Goal: Information Seeking & Learning: Learn about a topic

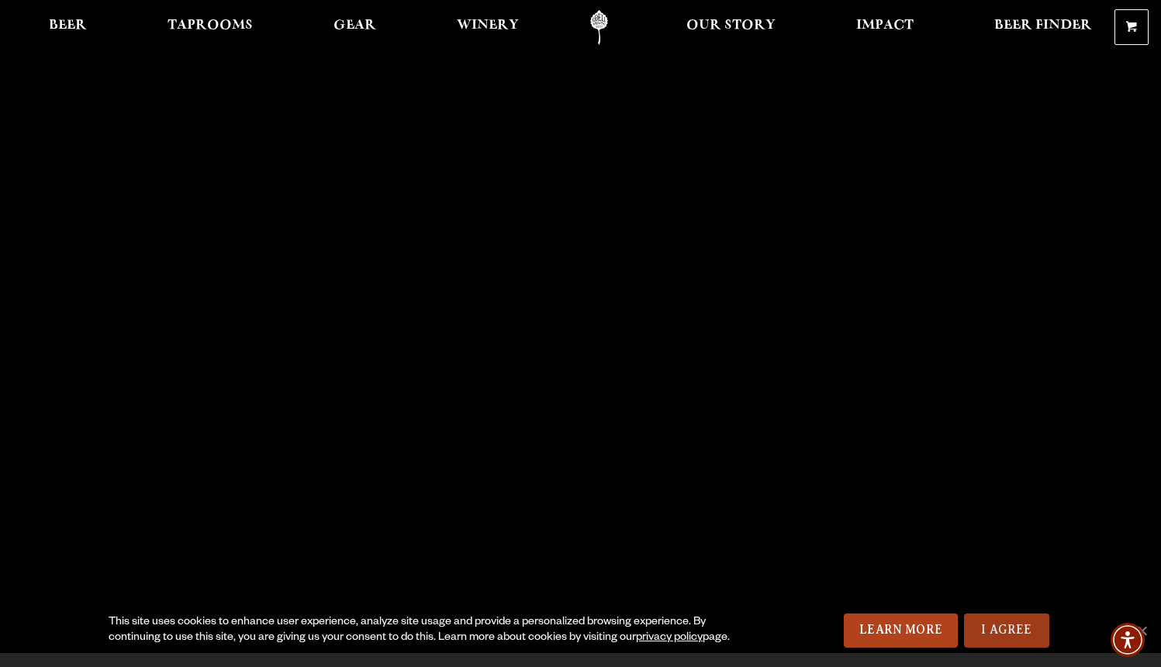
click at [1024, 634] on link "I Agree" at bounding box center [1006, 630] width 85 height 34
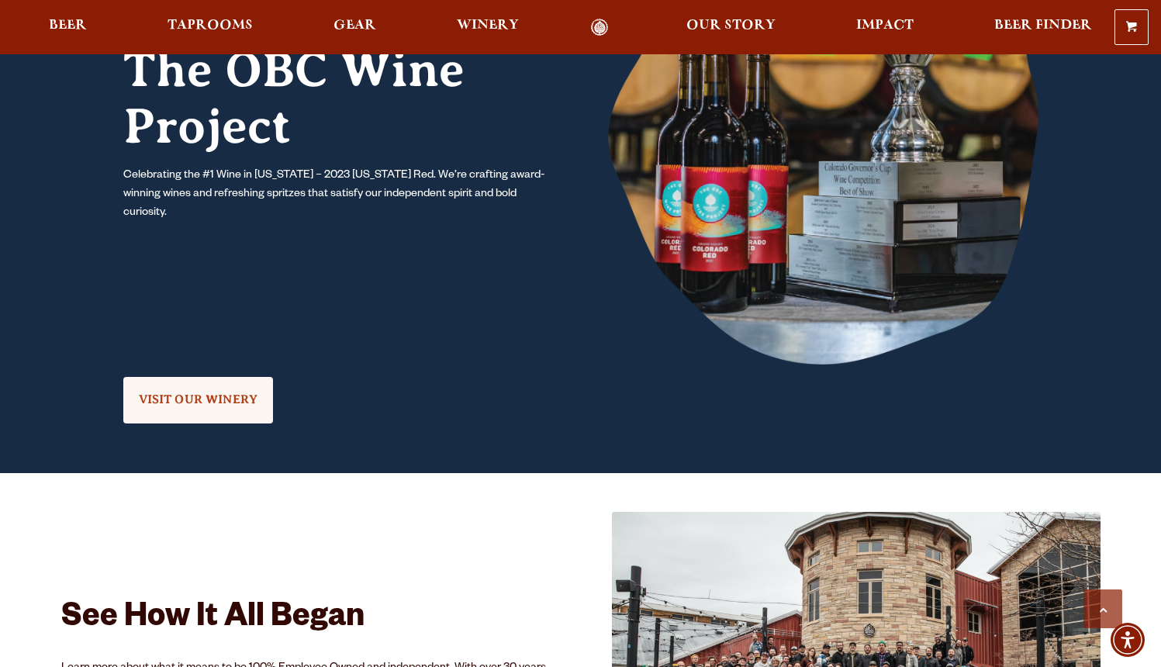
scroll to position [962, 0]
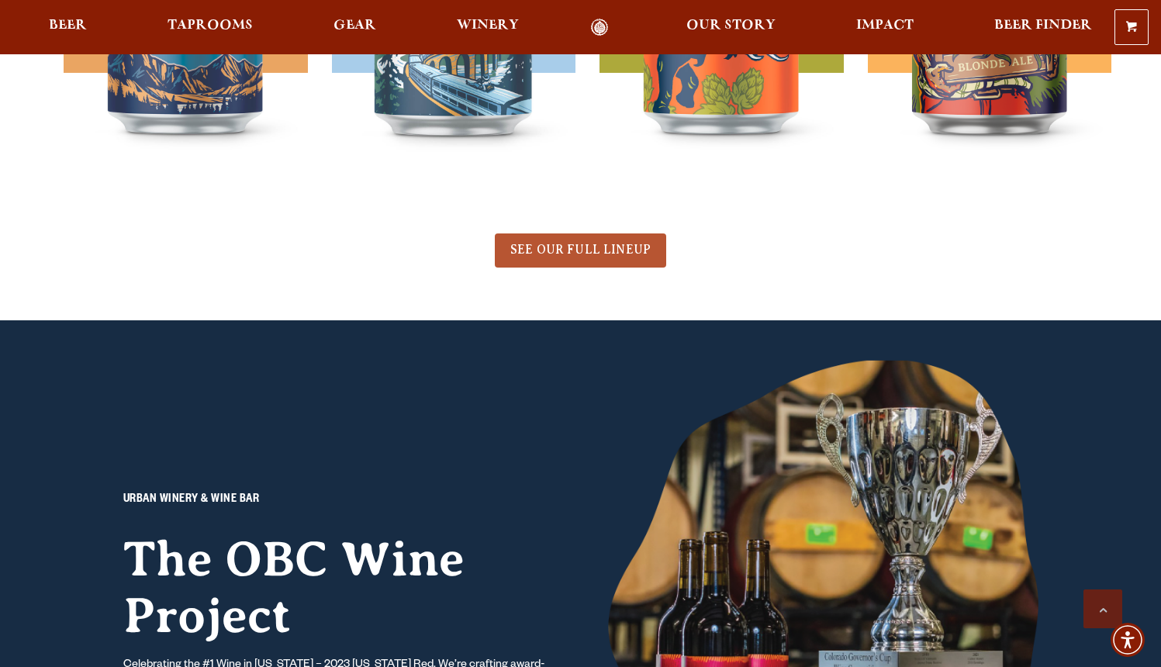
click at [581, 261] on link "SEE OUR FULL LINEUP" at bounding box center [580, 250] width 171 height 34
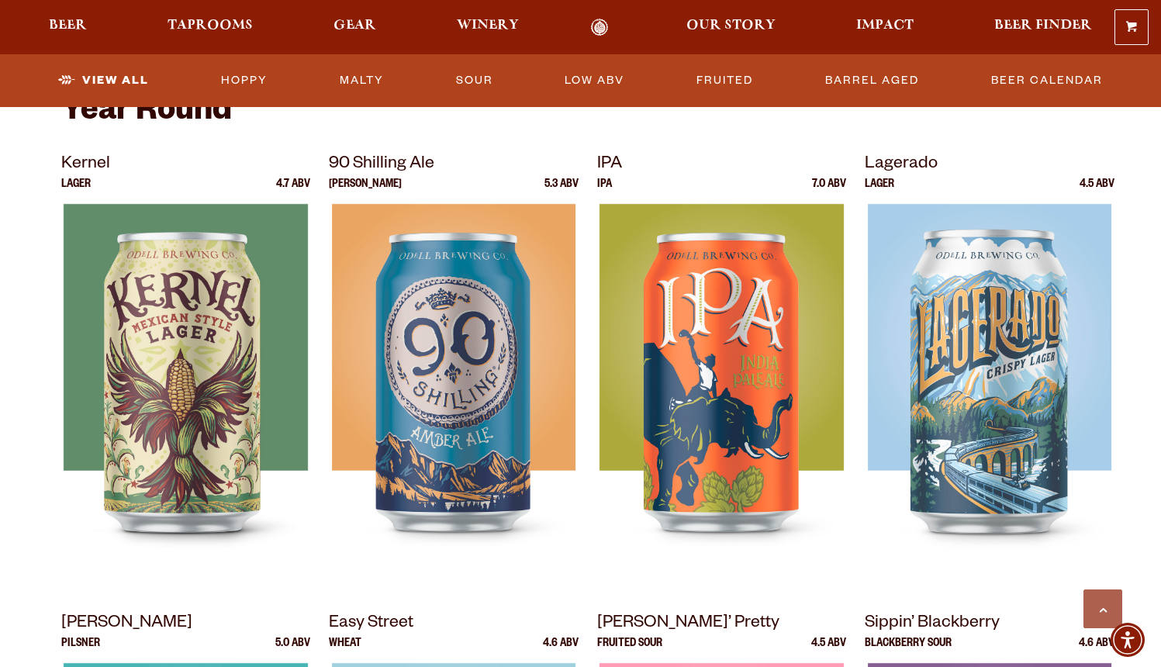
scroll to position [609, 0]
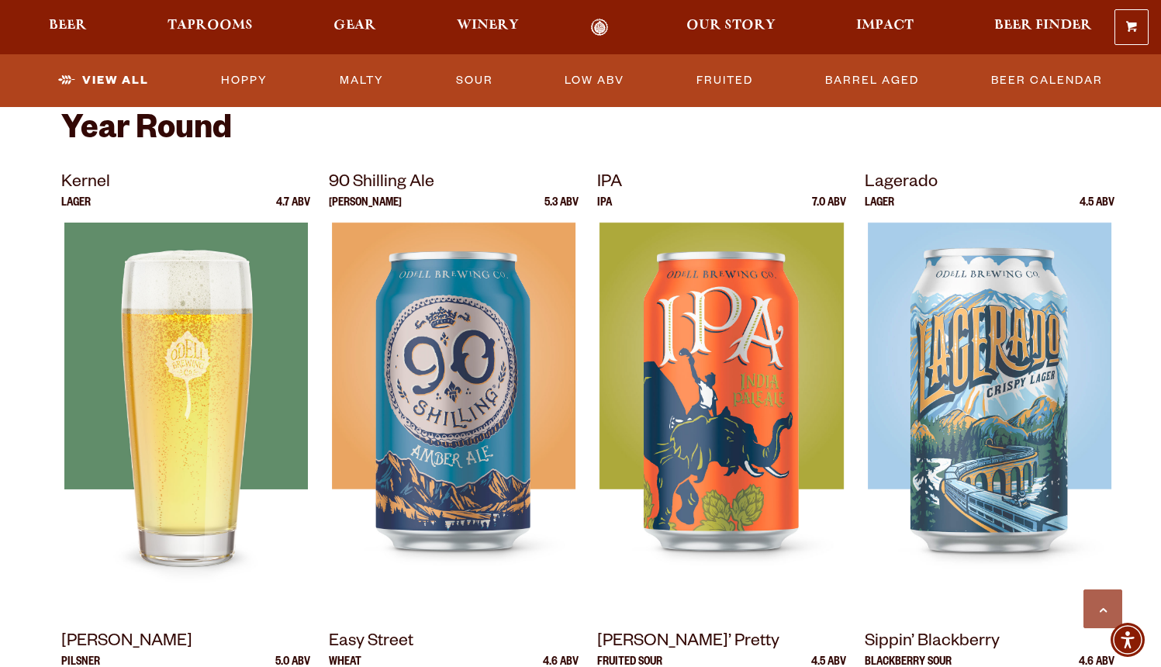
click at [175, 383] on img at bounding box center [185, 416] width 243 height 388
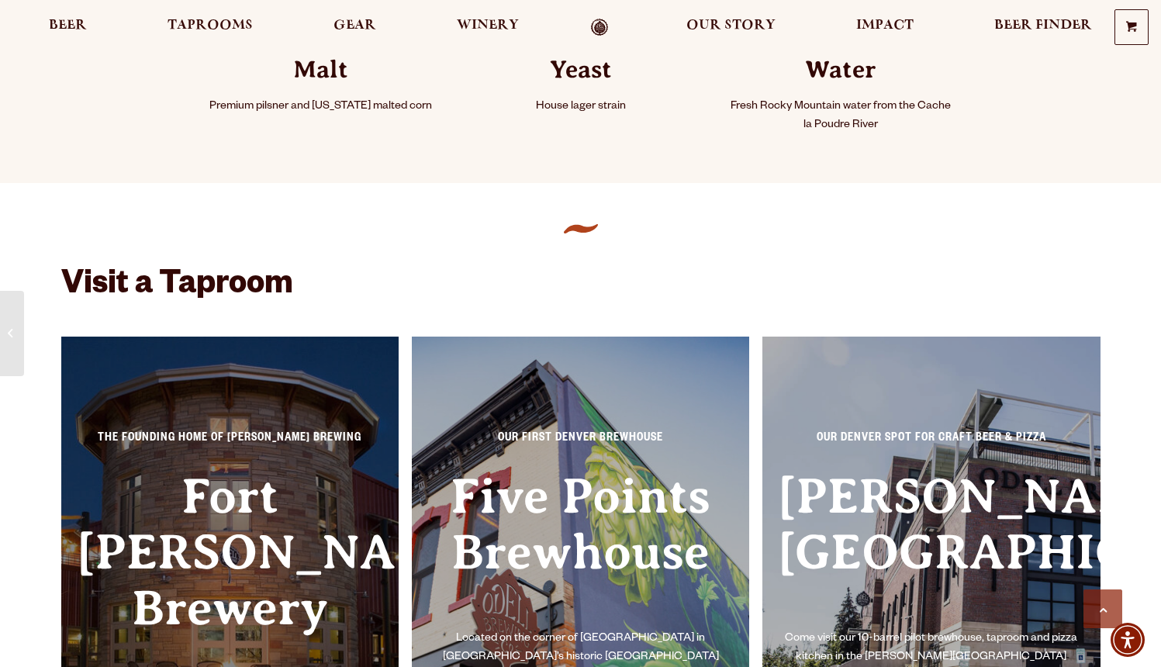
scroll to position [575, 0]
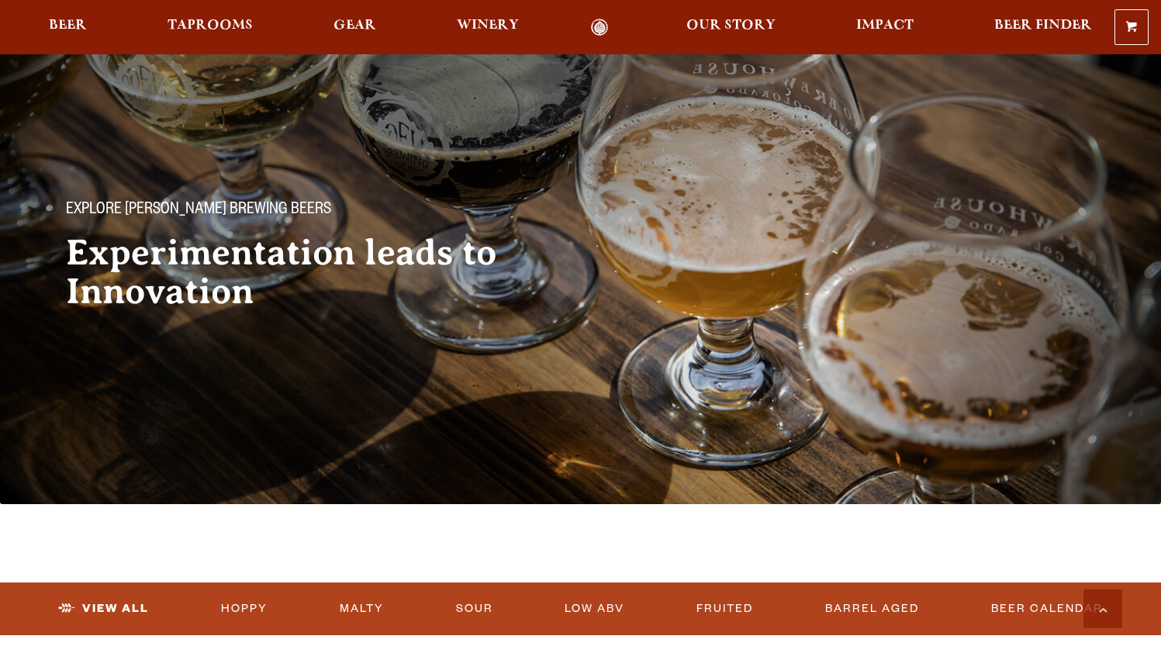
scroll to position [609, 0]
